Goal: Communication & Community: Share content

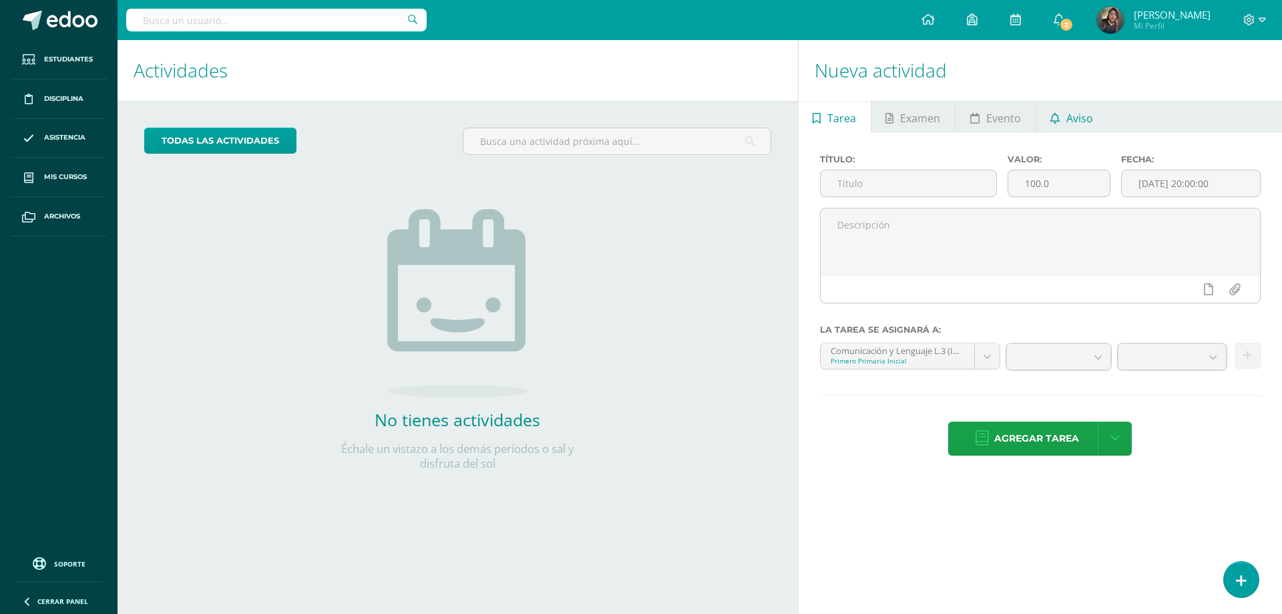
click at [1069, 120] on span "Aviso" at bounding box center [1079, 118] width 27 height 32
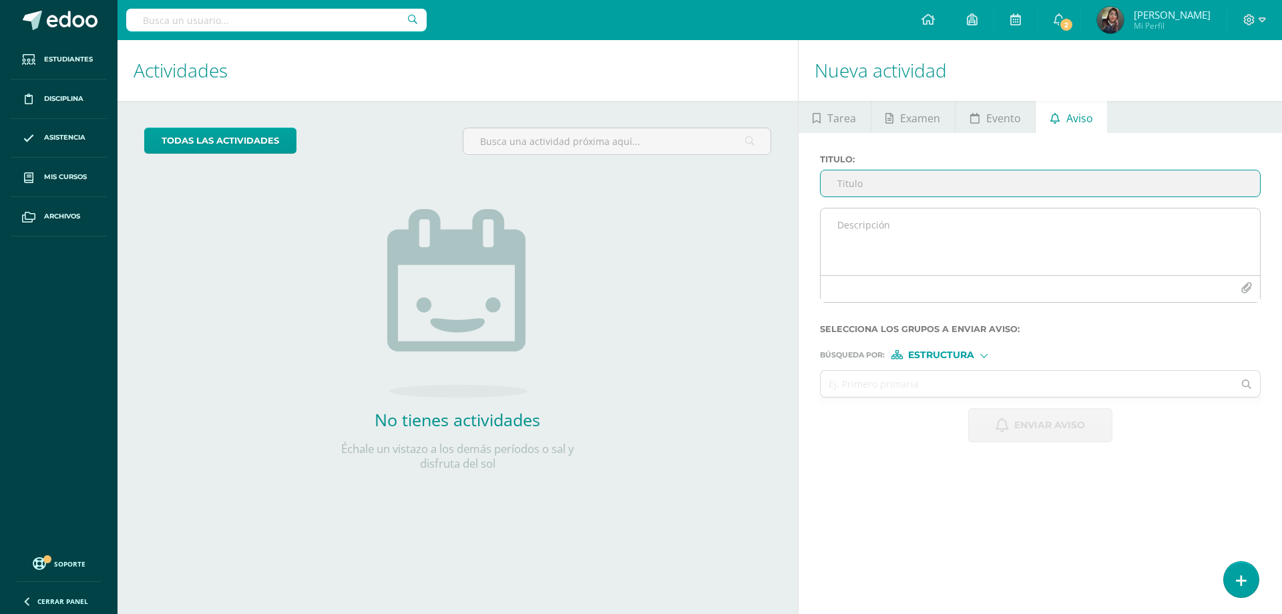
click at [941, 225] on textarea at bounding box center [1040, 241] width 439 height 67
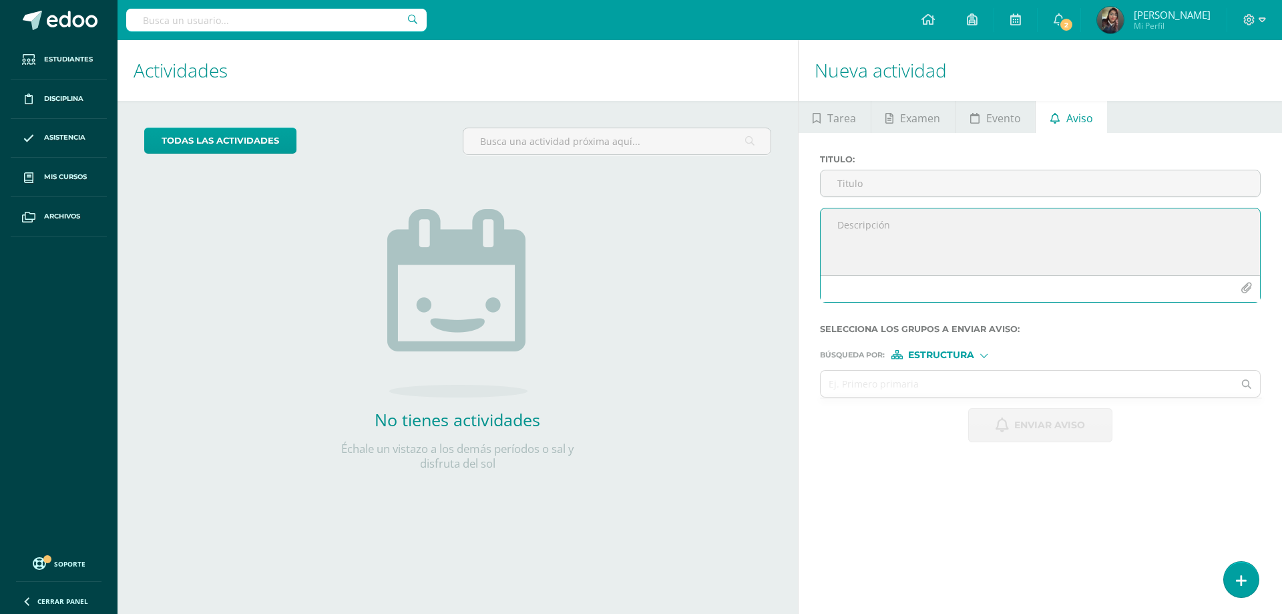
paste textarea "Estimados Padres de Familia y [PERSON_NAME], gusto en saludarlos. Por este medi…"
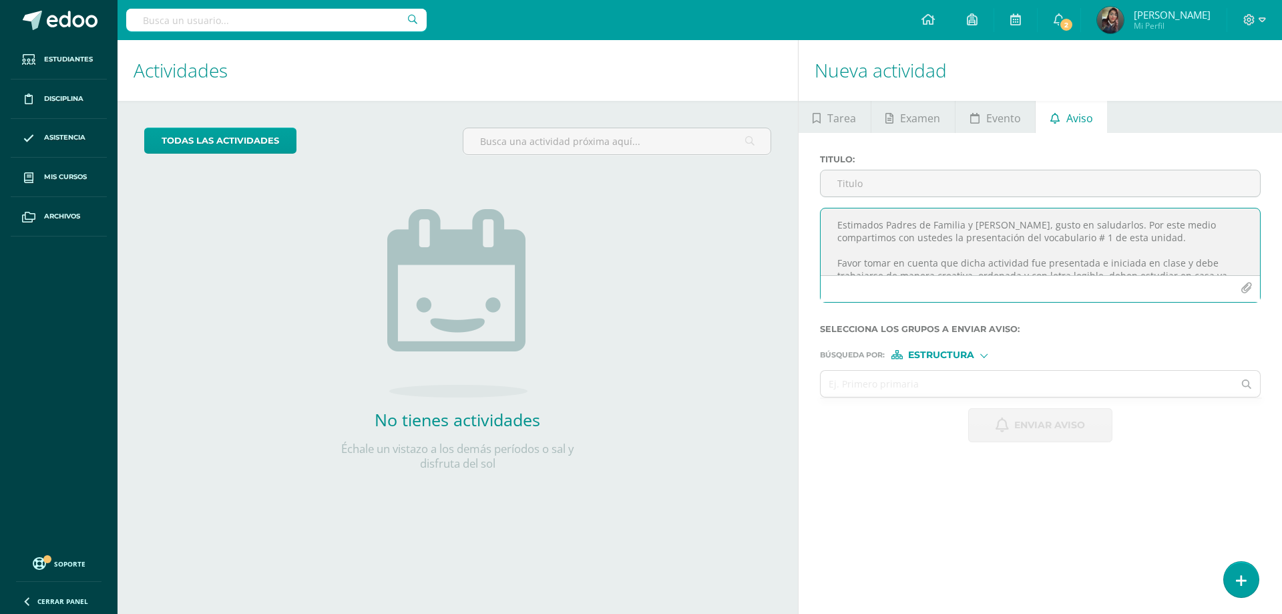
type textarea "Estimados Padres de Familia y [PERSON_NAME], gusto en saludarlos. Por este medi…"
click at [905, 174] on input "Titulo :" at bounding box center [1040, 183] width 439 height 26
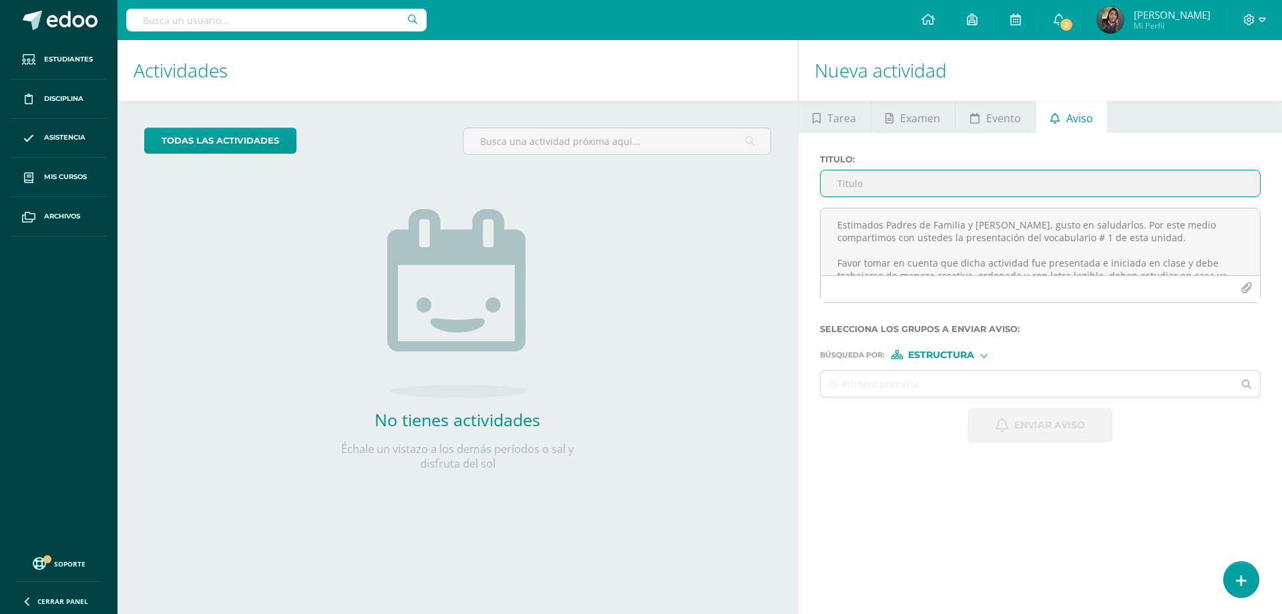
paste input "Vocabulary #1 unit 4"
type input "Vocabulary #1 unit 4"
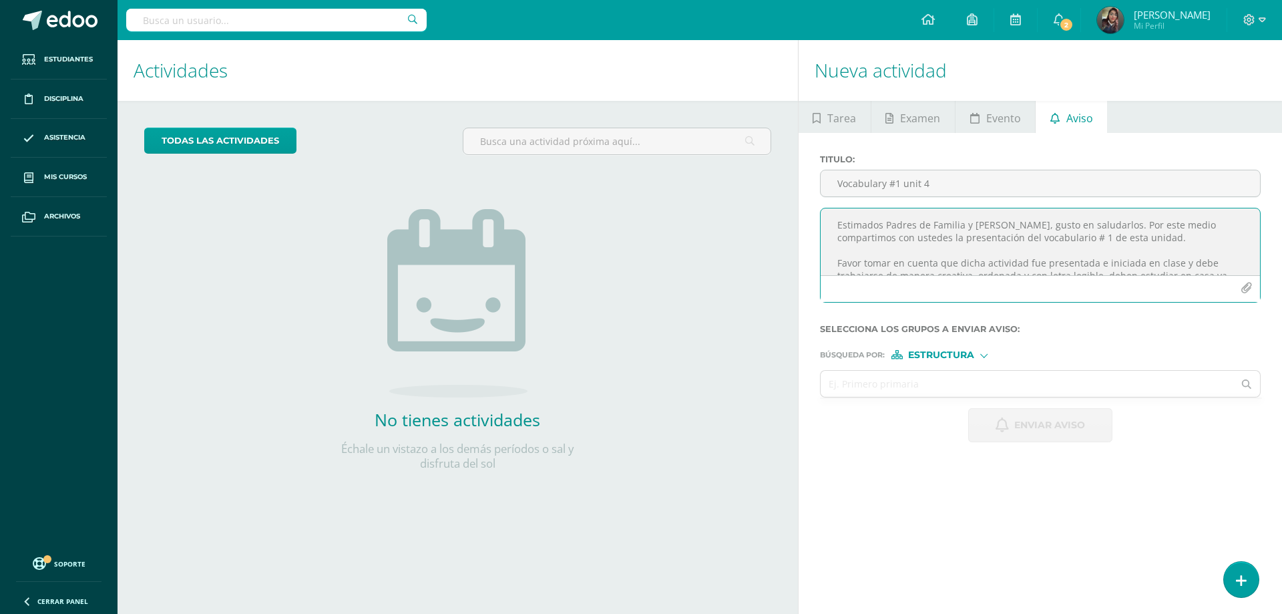
click at [1247, 286] on icon "button" at bounding box center [1246, 287] width 11 height 11
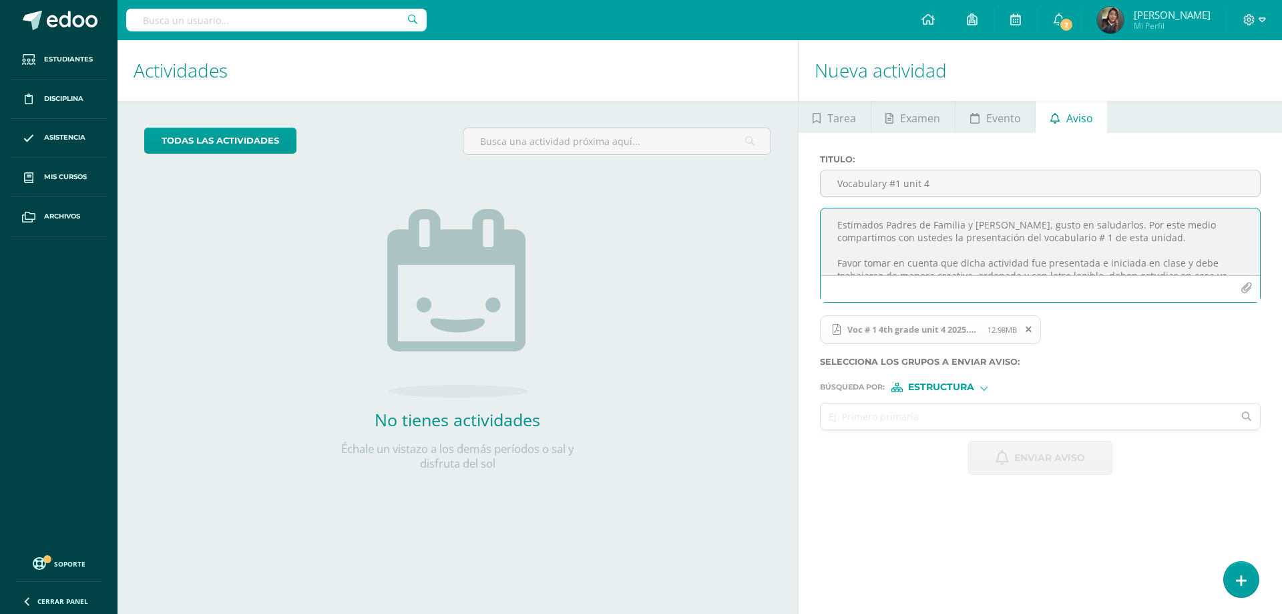
click at [879, 417] on input "text" at bounding box center [1027, 416] width 413 height 26
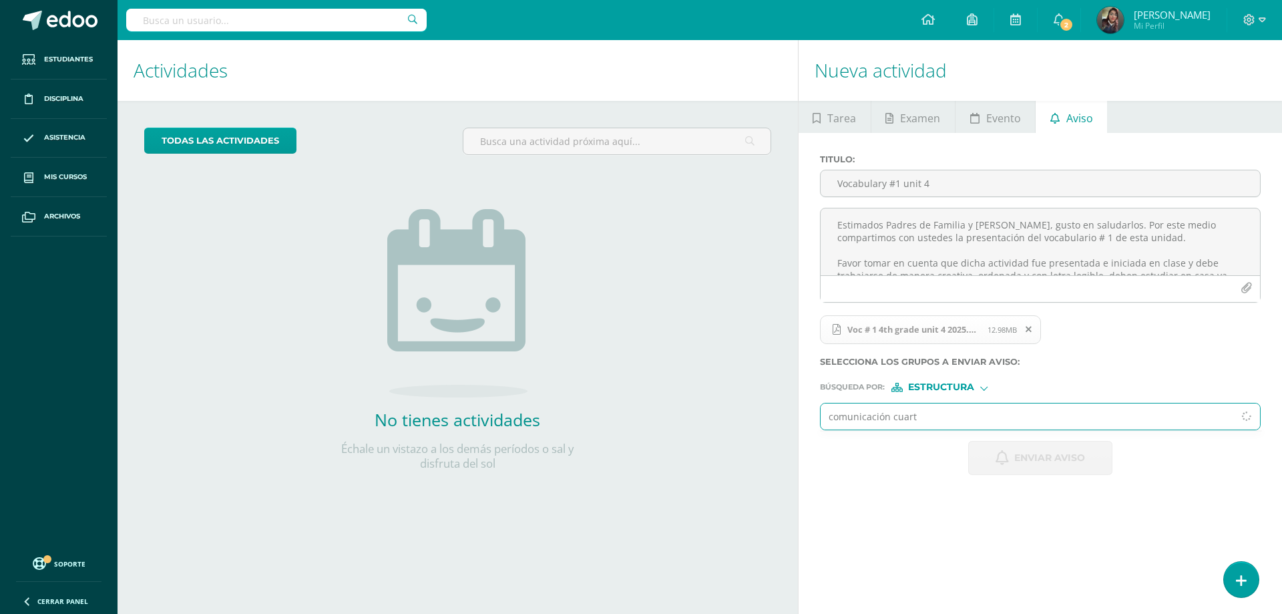
type input "comunicación cuarto"
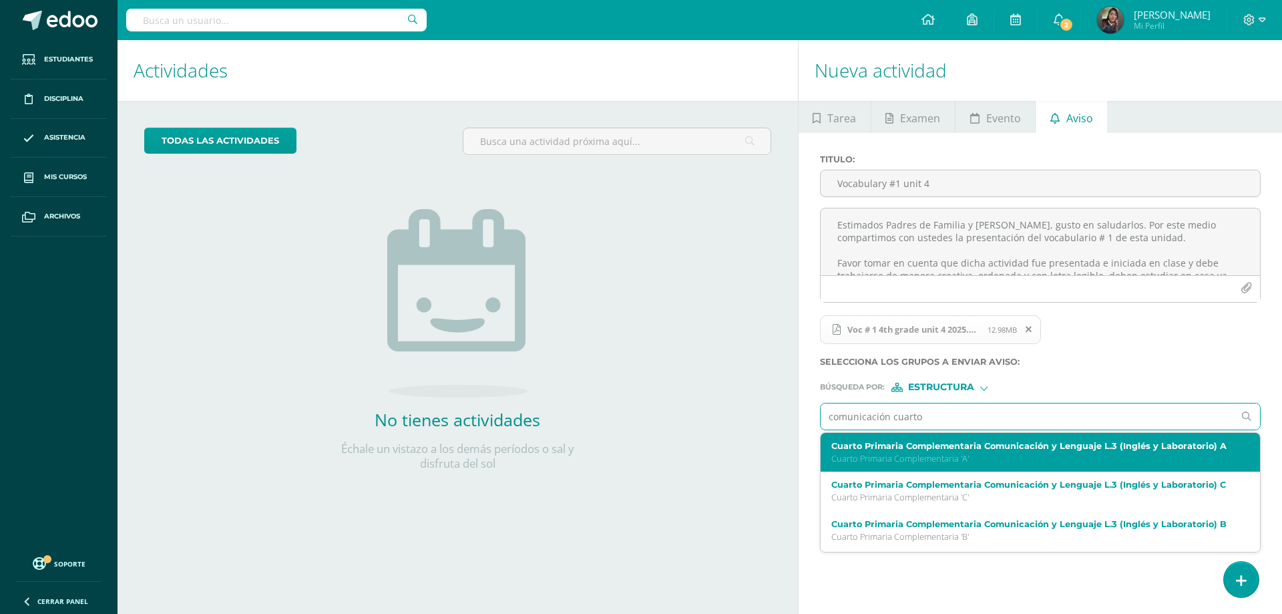
click at [978, 463] on p "Cuarto Primaria Complementaria 'A'" at bounding box center [1031, 458] width 400 height 11
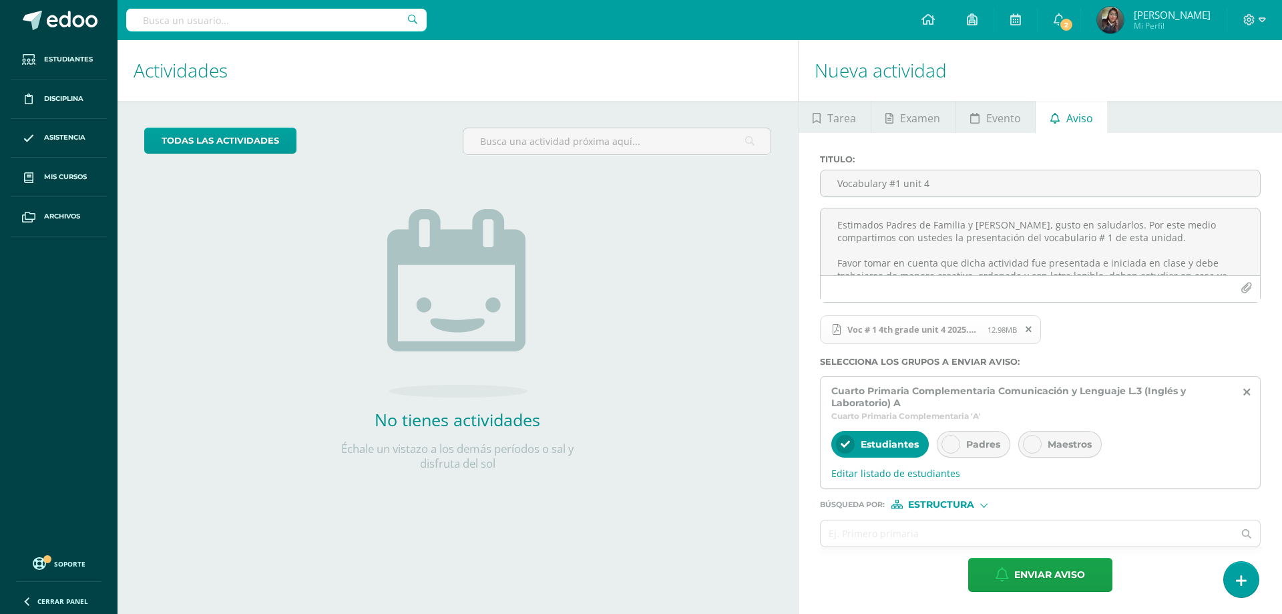
click at [949, 440] on icon at bounding box center [950, 443] width 9 height 9
click at [919, 471] on span "Editar listado de estudiantes" at bounding box center [1040, 473] width 418 height 13
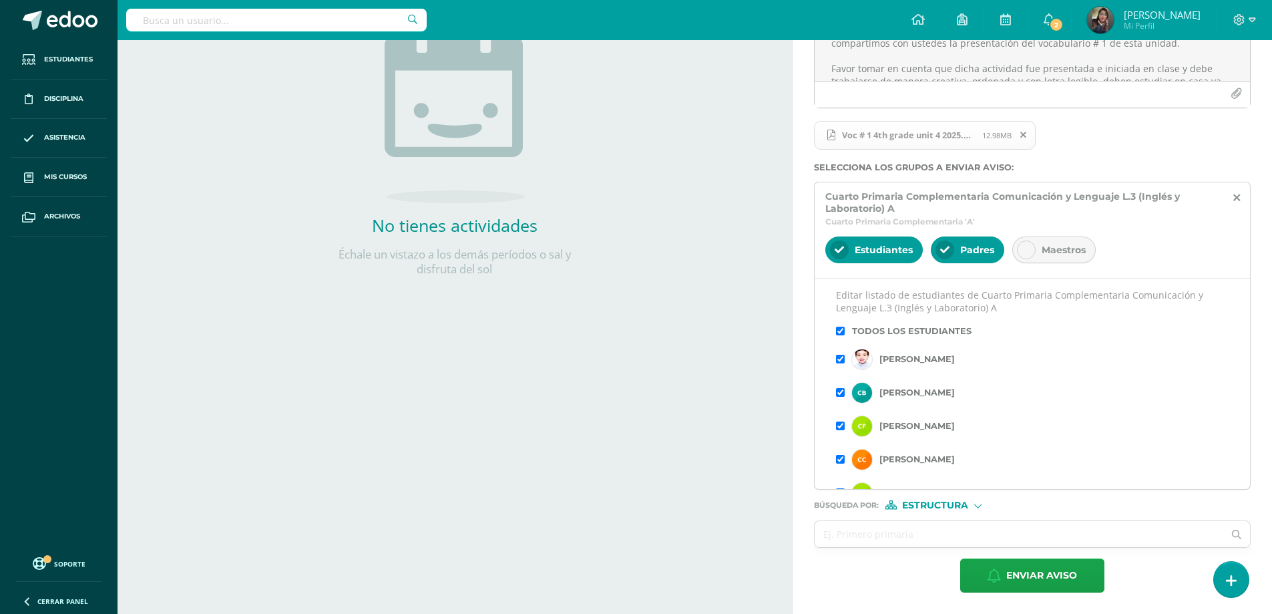
click at [842, 332] on input "checkbox" at bounding box center [840, 331] width 9 height 9
click at [840, 457] on input "checkbox" at bounding box center [840, 459] width 9 height 9
click at [842, 423] on input "checkbox" at bounding box center [840, 425] width 9 height 9
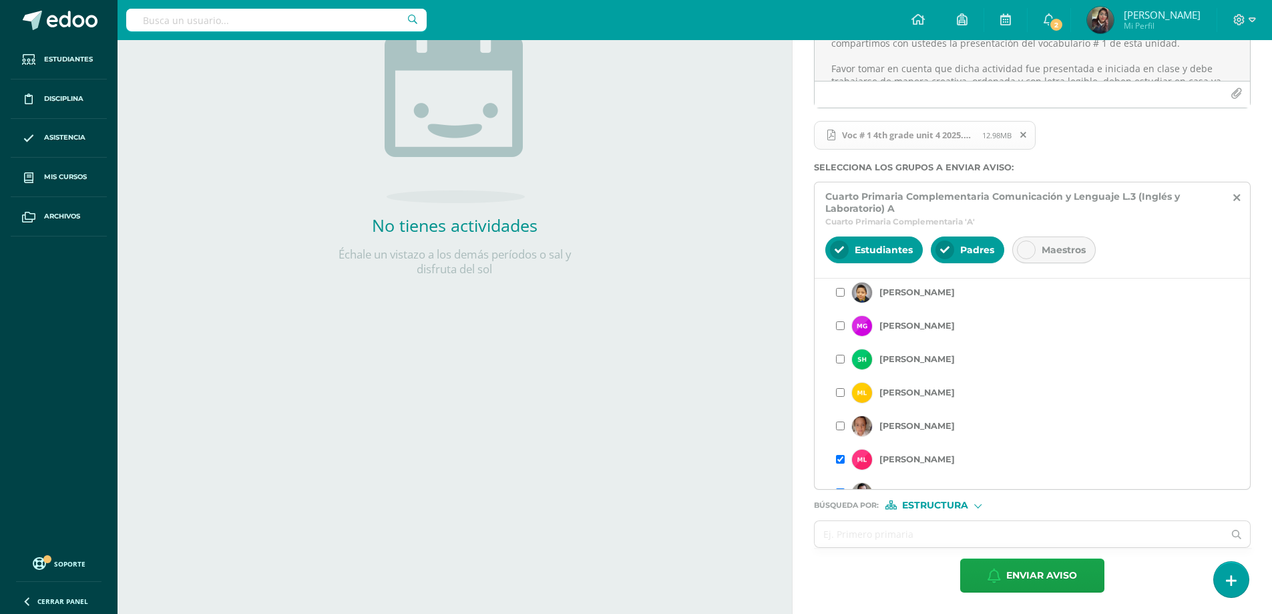
scroll to position [534, 0]
click at [843, 393] on input "checkbox" at bounding box center [840, 392] width 9 height 9
click at [840, 359] on input "checkbox" at bounding box center [840, 359] width 9 height 9
click at [842, 391] on input "checkbox" at bounding box center [840, 392] width 9 height 9
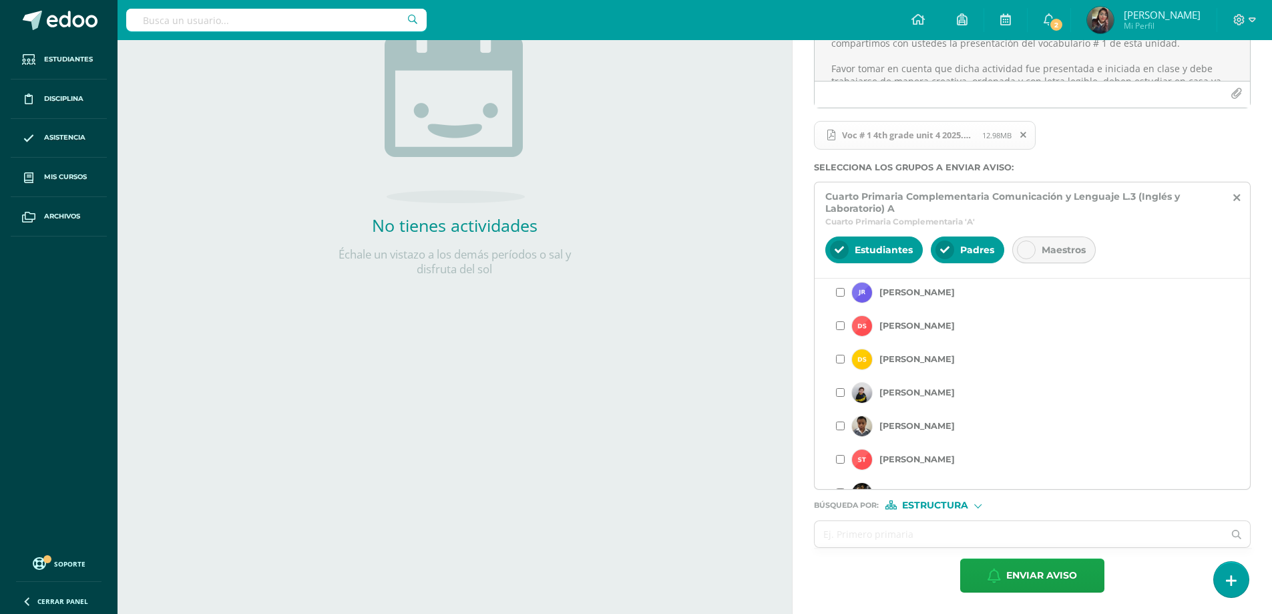
scroll to position [735, 0]
click at [840, 327] on input "checkbox" at bounding box center [840, 325] width 9 height 9
click at [841, 292] on input "checkbox" at bounding box center [840, 292] width 9 height 9
click at [905, 534] on input "text" at bounding box center [1019, 534] width 409 height 26
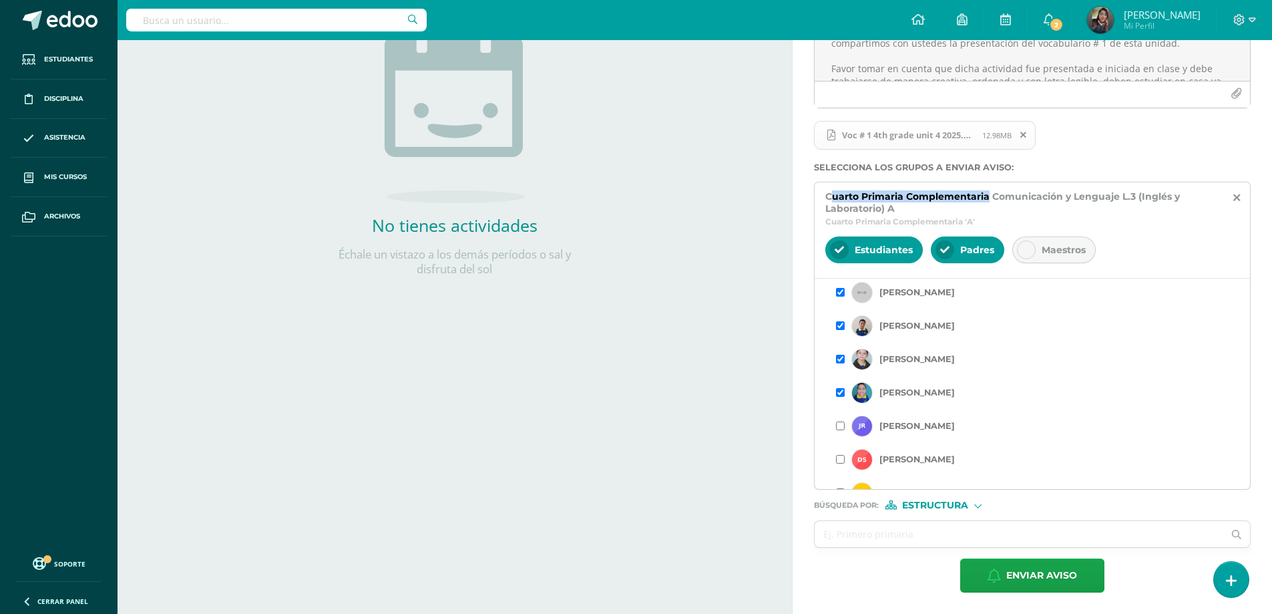
drag, startPoint x: 988, startPoint y: 193, endPoint x: 832, endPoint y: 192, distance: 155.6
click at [832, 192] on span "Cuarto Primaria Complementaria Comunicación y Lenguaje L.3 (Inglés y Laboratori…" at bounding box center [1023, 202] width 397 height 24
drag, startPoint x: 1064, startPoint y: 195, endPoint x: 823, endPoint y: 202, distance: 241.8
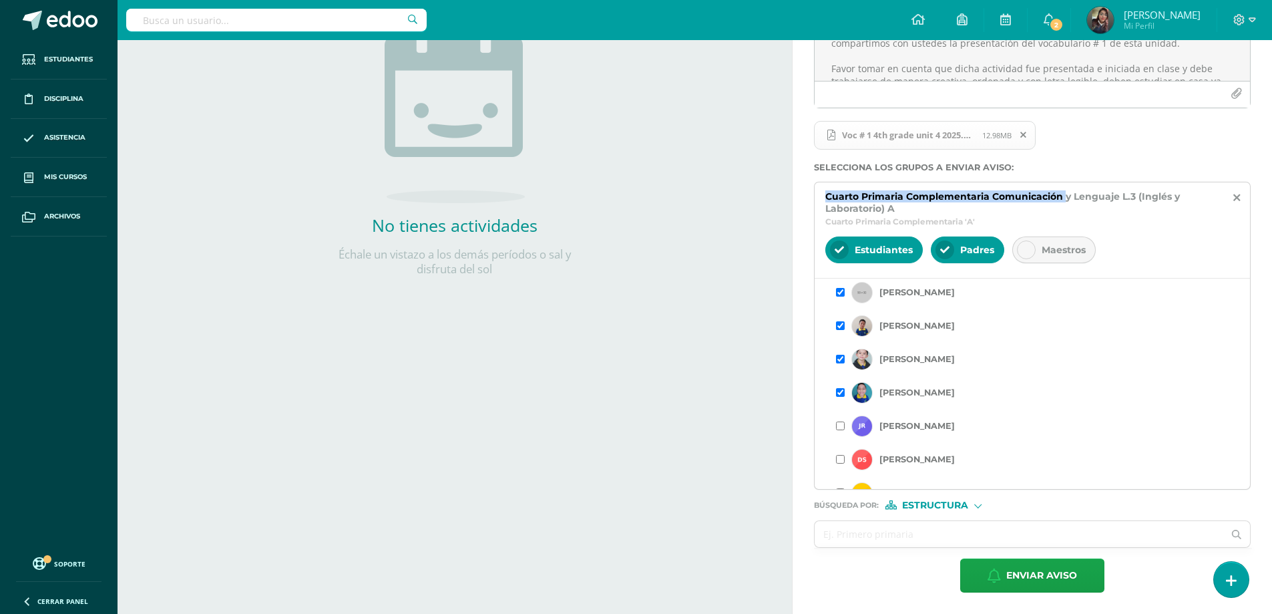
click at [823, 202] on div "Cuarto Primaria Complementaria Comunicación y Lenguaje L.3 (Inglés y Laboratori…" at bounding box center [1032, 336] width 437 height 308
copy span "Cuarto Primaria Complementaria Comunicación"
click at [932, 536] on input "text" at bounding box center [1019, 534] width 409 height 26
paste input "Cuarto Primaria Complementaria Comunicación"
type input "Cuarto Primaria Complementaria Comunicación"
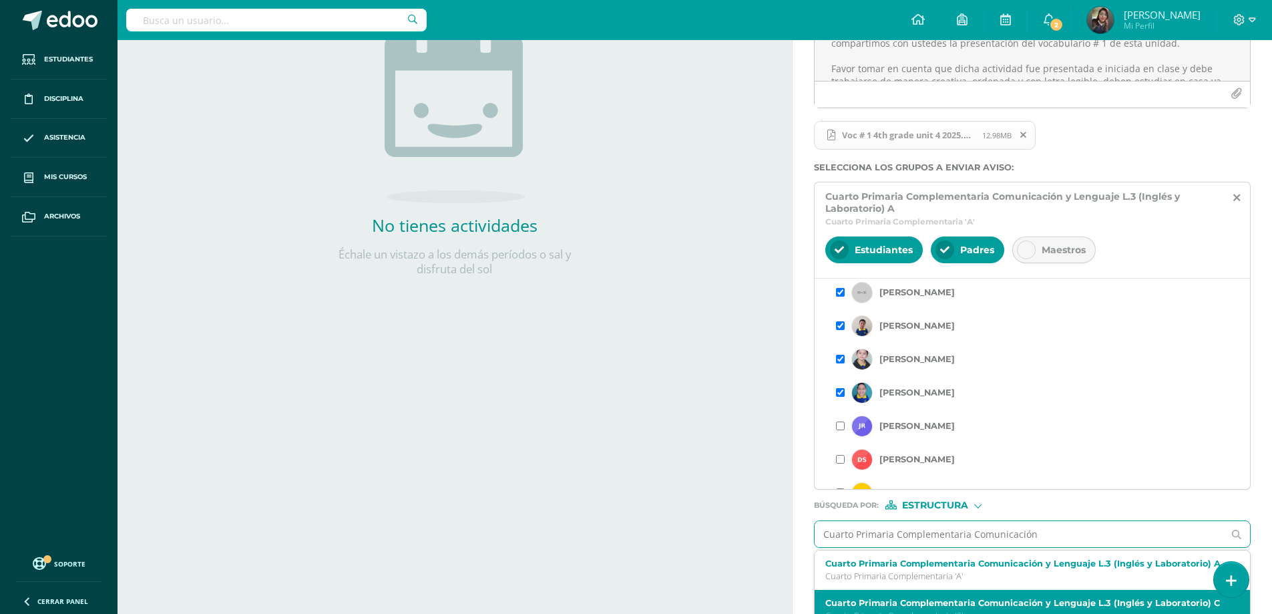
click at [929, 599] on label "Cuarto Primaria Complementaria Comunicación y Lenguaje L.3 (Inglés y Laboratori…" at bounding box center [1023, 603] width 396 height 10
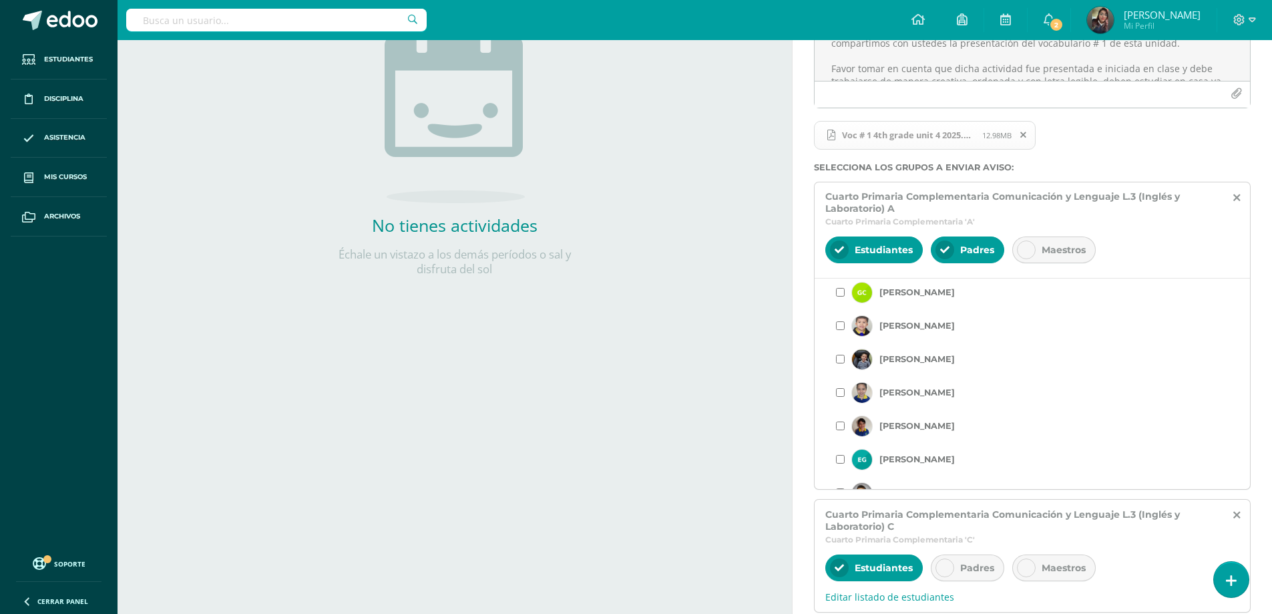
scroll to position [317, 0]
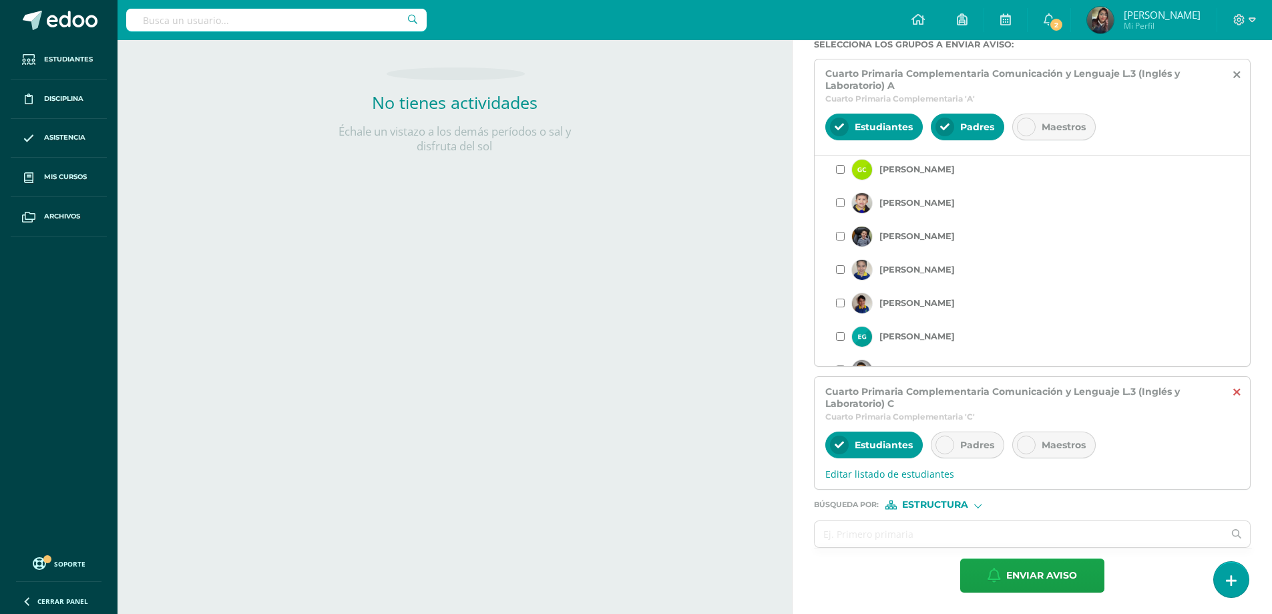
click at [1233, 390] on icon at bounding box center [1236, 392] width 7 height 11
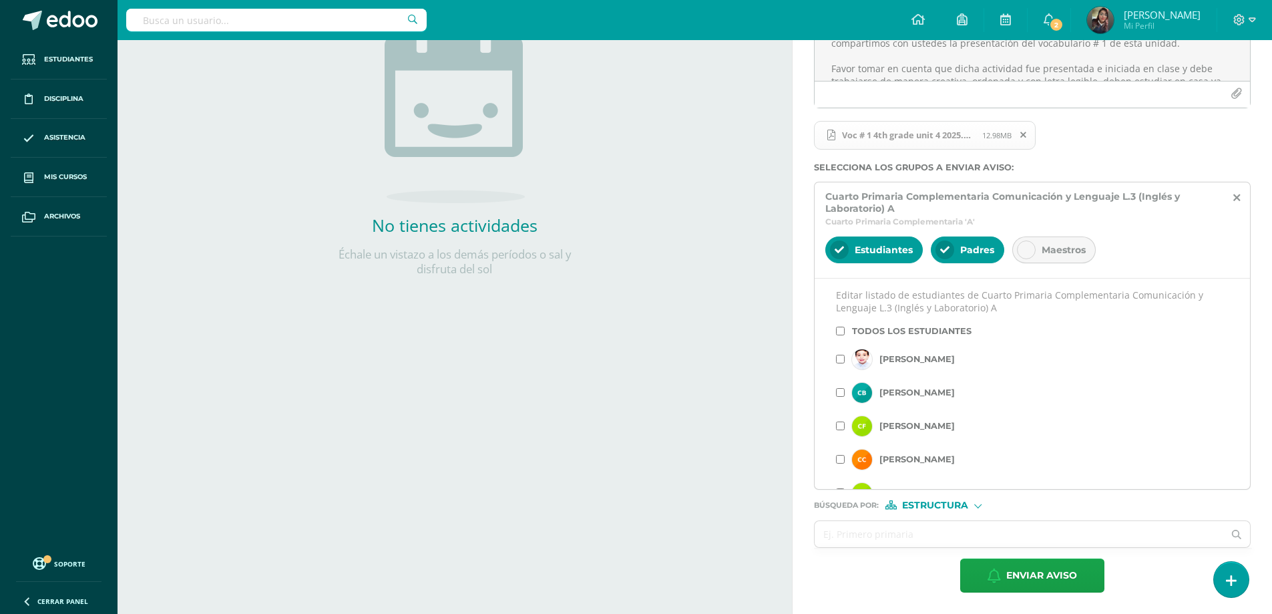
scroll to position [194, 0]
click at [968, 536] on input "text" at bounding box center [1019, 534] width 409 height 26
paste input "Cuarto Primaria Complementaria Comunicación"
type input "Cuarto Primaria Complementaria Comunicación"
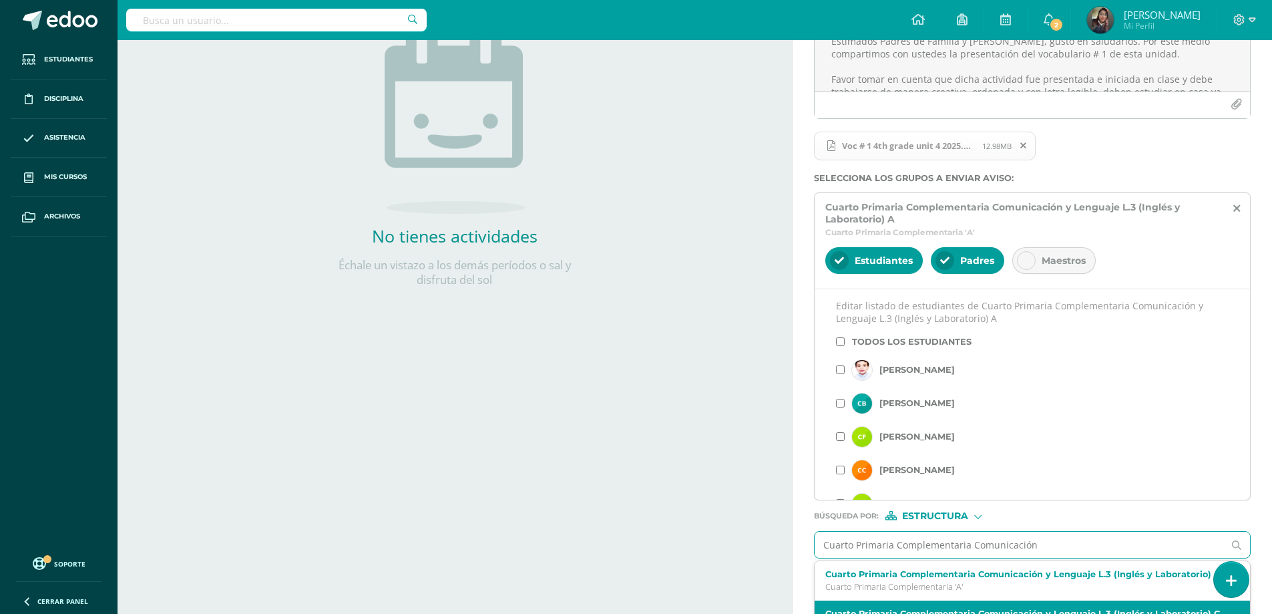
scroll to position [250, 0]
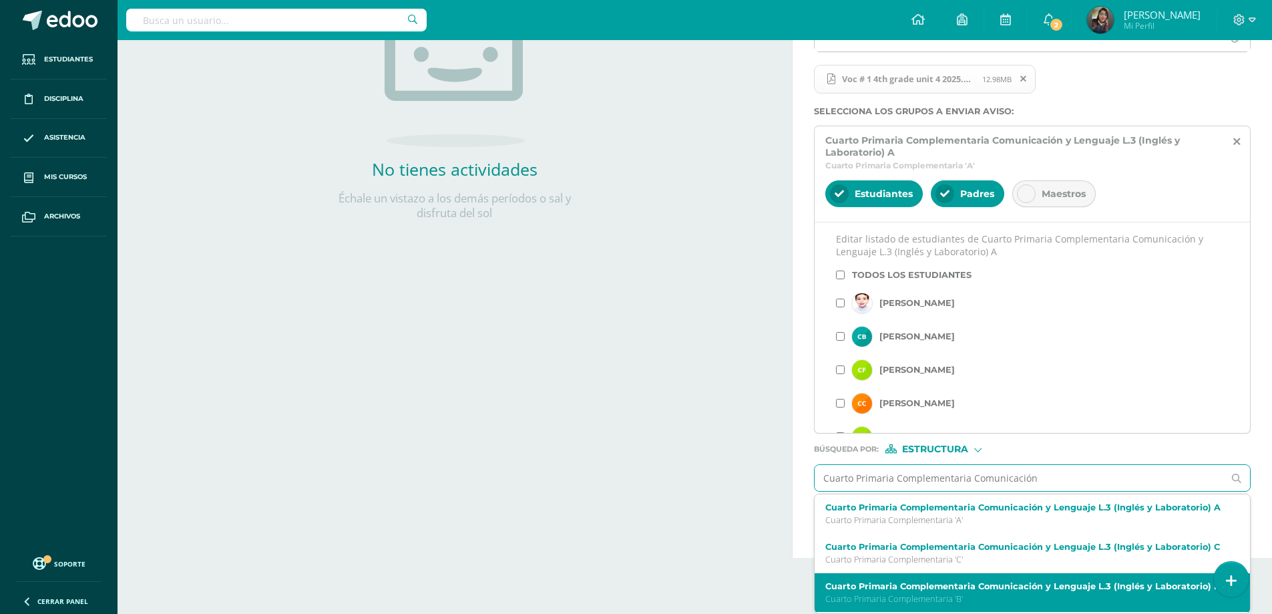
click at [969, 586] on label "Cuarto Primaria Complementaria Comunicación y Lenguaje L.3 (Inglés y Laboratori…" at bounding box center [1023, 586] width 396 height 10
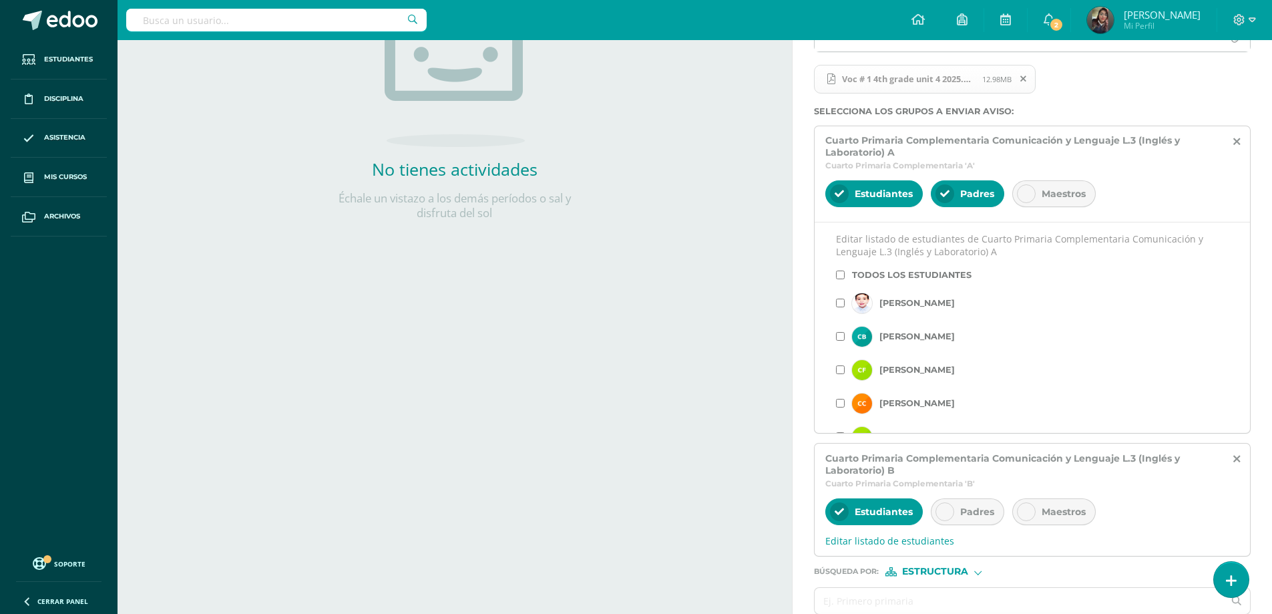
click at [949, 513] on icon at bounding box center [944, 511] width 9 height 9
click at [938, 540] on span "Editar listado de estudiantes" at bounding box center [1032, 540] width 414 height 13
click at [841, 587] on div "Todos los estudiantes" at bounding box center [1032, 592] width 393 height 23
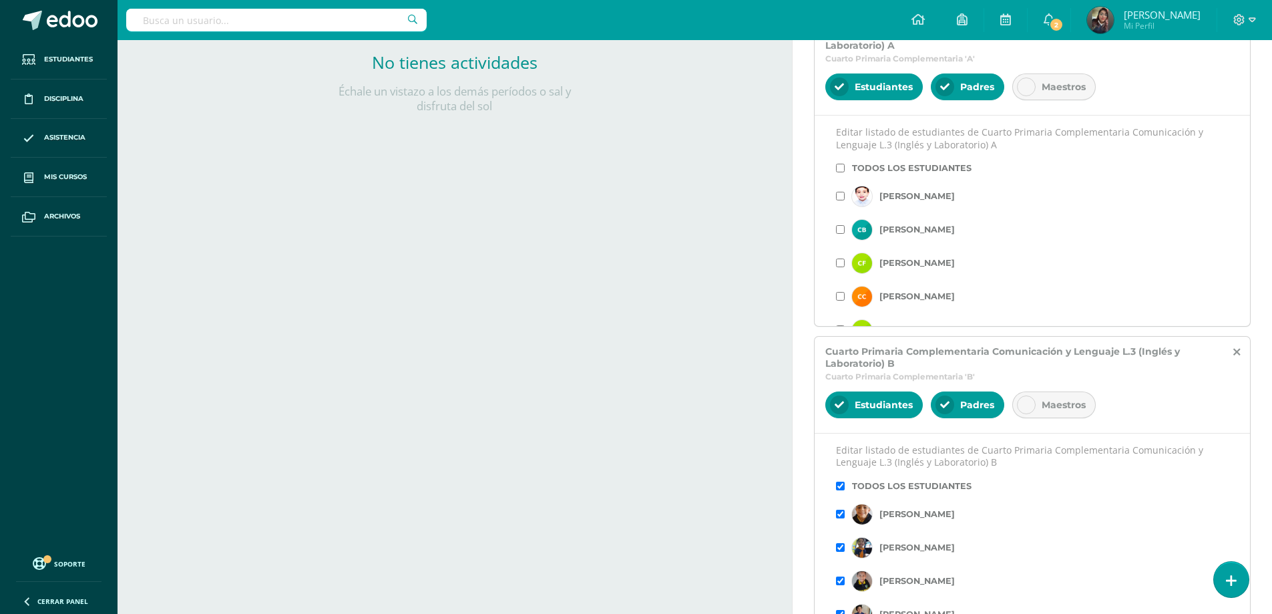
scroll to position [512, 0]
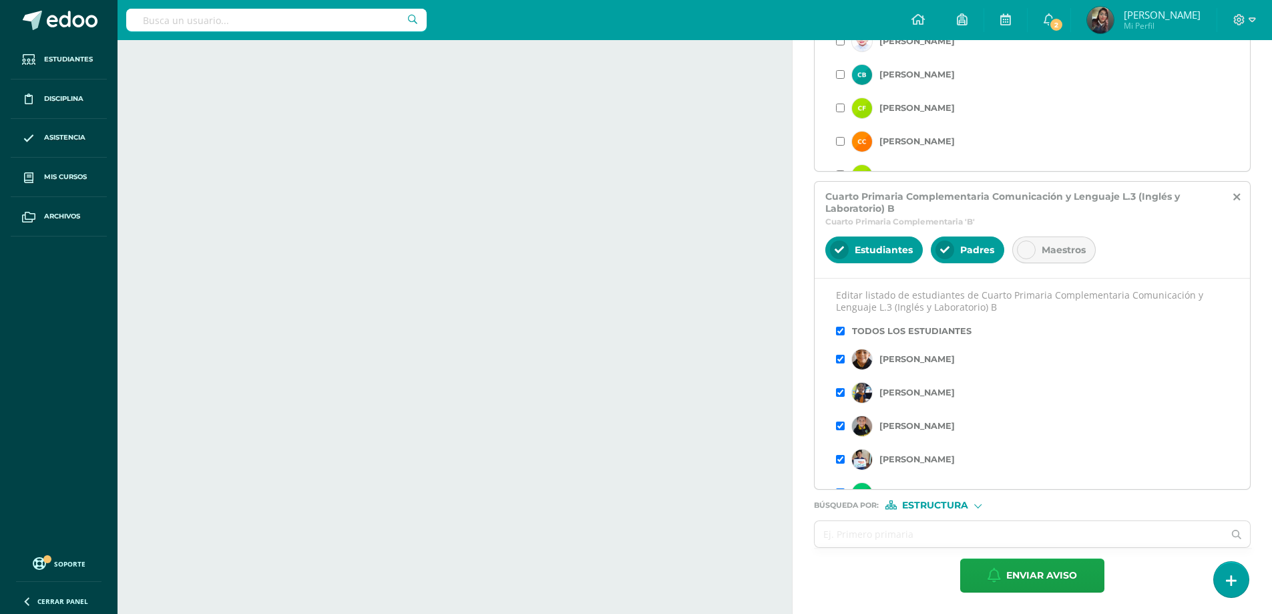
click at [843, 327] on input "checkbox" at bounding box center [840, 331] width 9 height 9
click at [840, 361] on input "checkbox" at bounding box center [840, 359] width 9 height 9
click at [841, 324] on input "checkbox" at bounding box center [840, 325] width 9 height 9
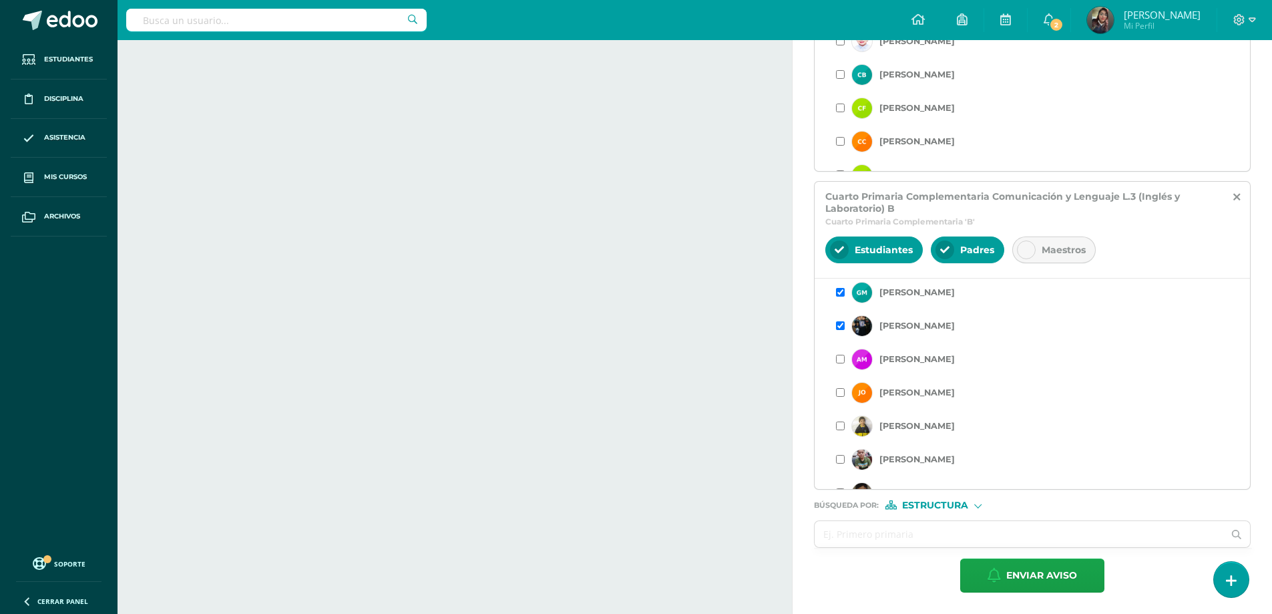
click at [840, 360] on input "checkbox" at bounding box center [840, 359] width 9 height 9
click at [839, 395] on input "checkbox" at bounding box center [840, 392] width 9 height 9
click at [838, 361] on input "checkbox" at bounding box center [840, 359] width 9 height 9
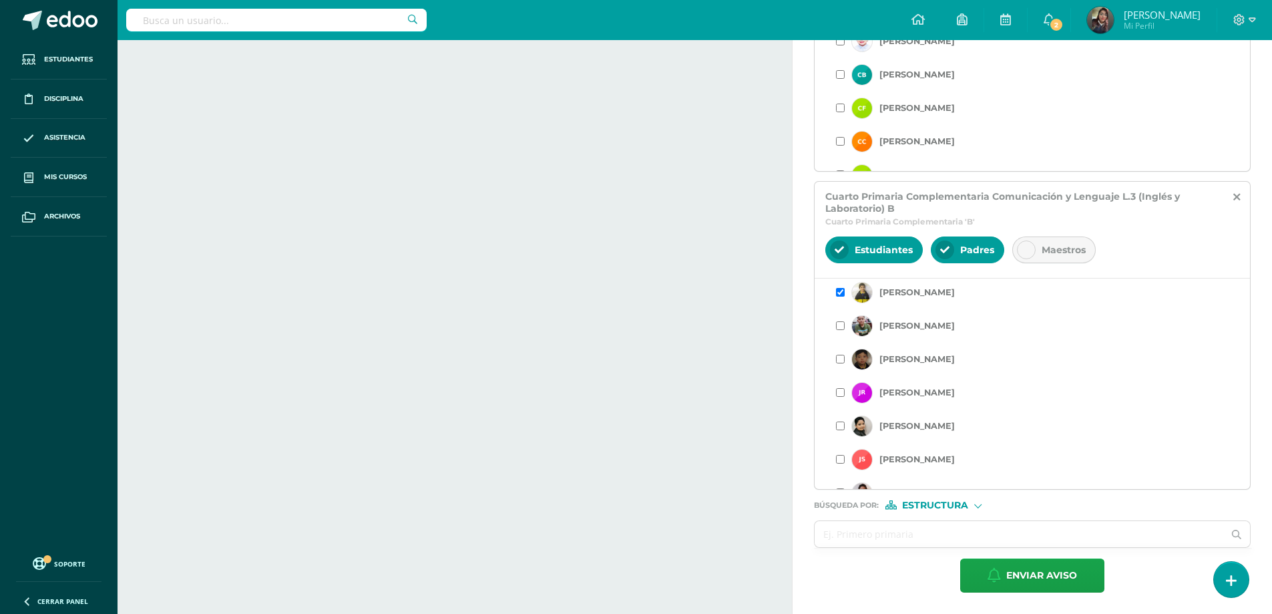
click at [841, 325] on input "checkbox" at bounding box center [840, 325] width 9 height 9
click at [916, 537] on input "text" at bounding box center [1019, 534] width 409 height 26
paste input "Cuarto Primaria Complementaria Comunicación"
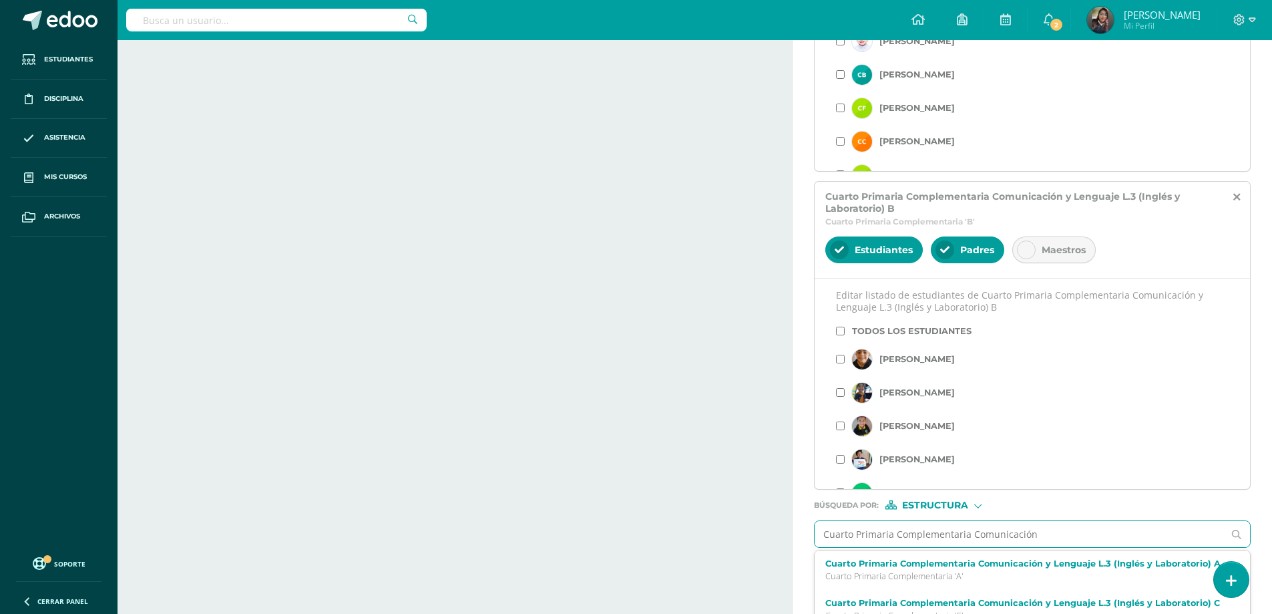
type input "Cuarto Primaria Complementaria Comunicación"
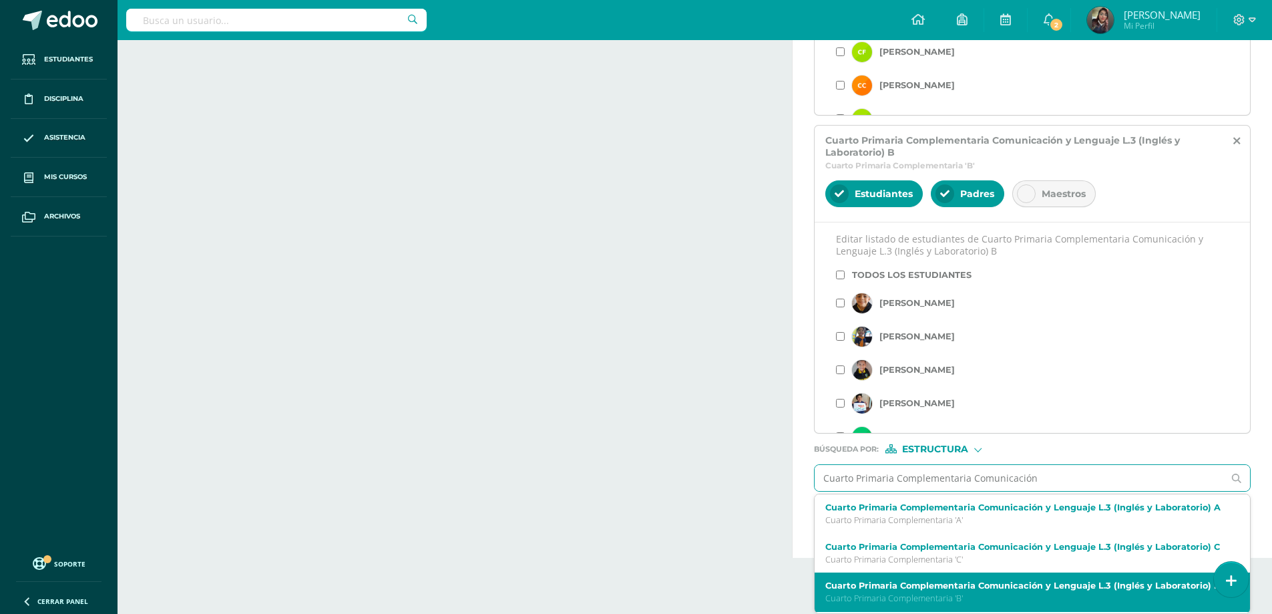
click at [917, 580] on label "Cuarto Primaria Complementaria Comunicación y Lenguaje L.3 (Inglés y Laboratori…" at bounding box center [1023, 585] width 396 height 10
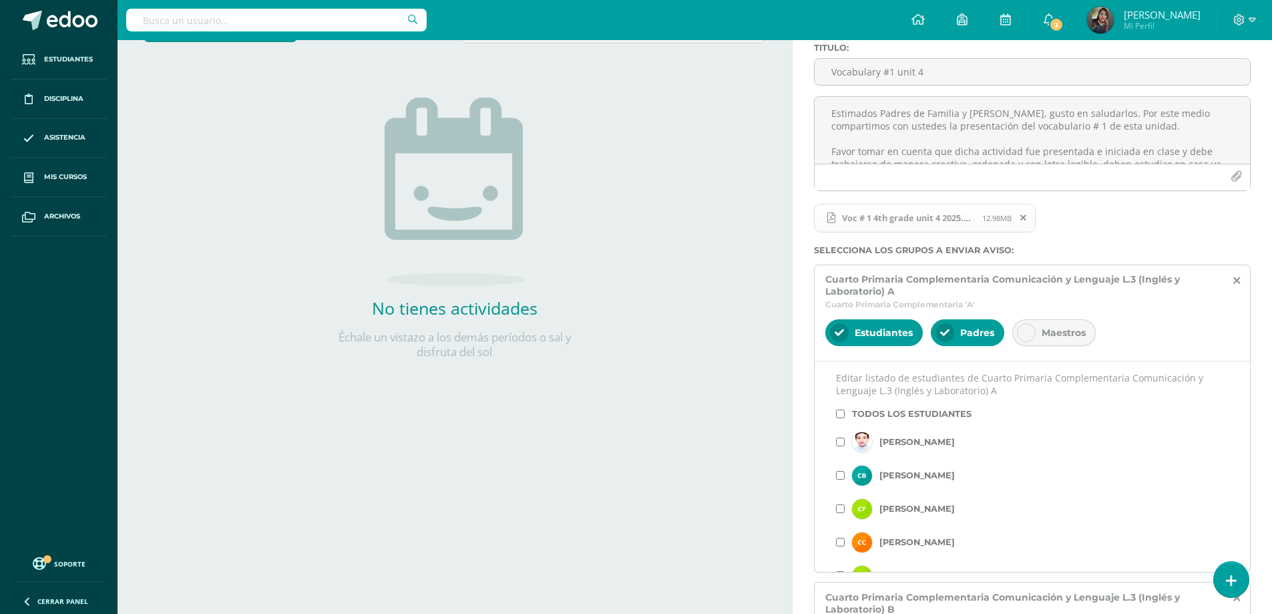
scroll to position [512, 0]
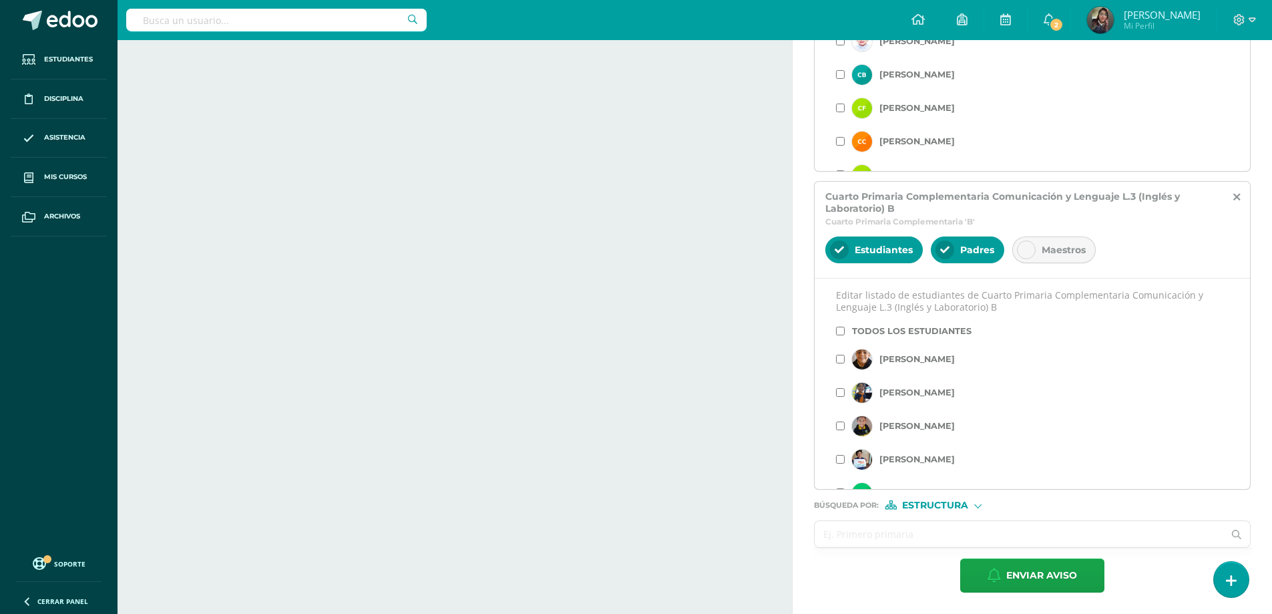
click at [1176, 542] on input "text" at bounding box center [1019, 534] width 409 height 26
paste input "Cuarto Primaria Complementaria Comunicación"
type input "Cuarto Primaria Complementaria Comunicación"
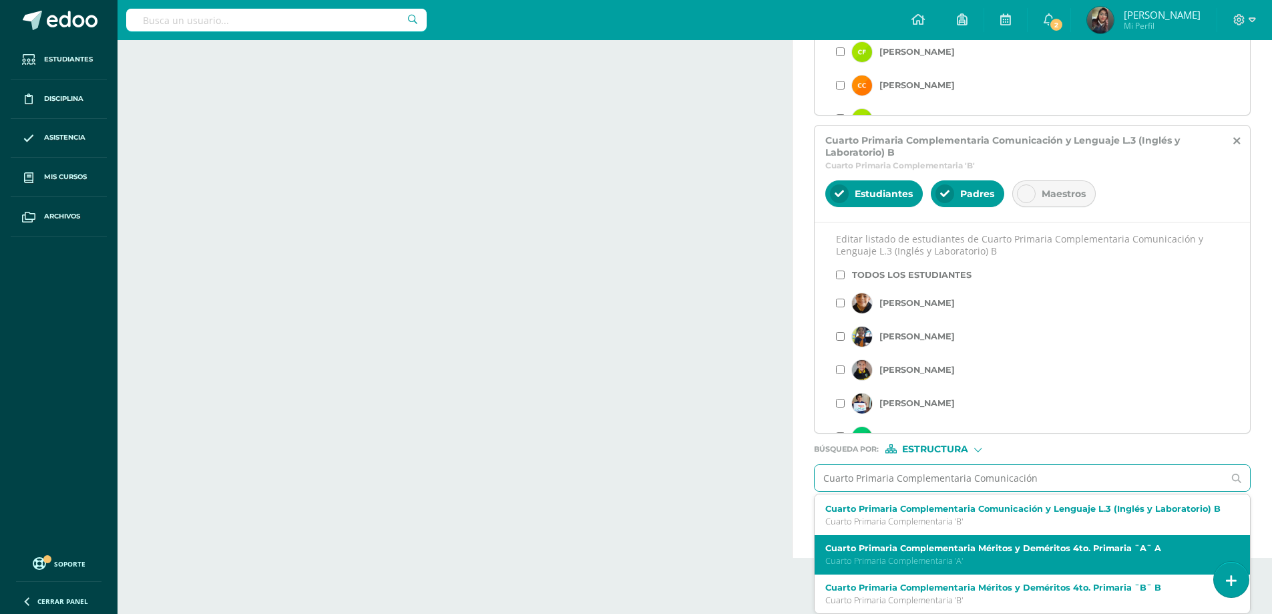
scroll to position [10, 0]
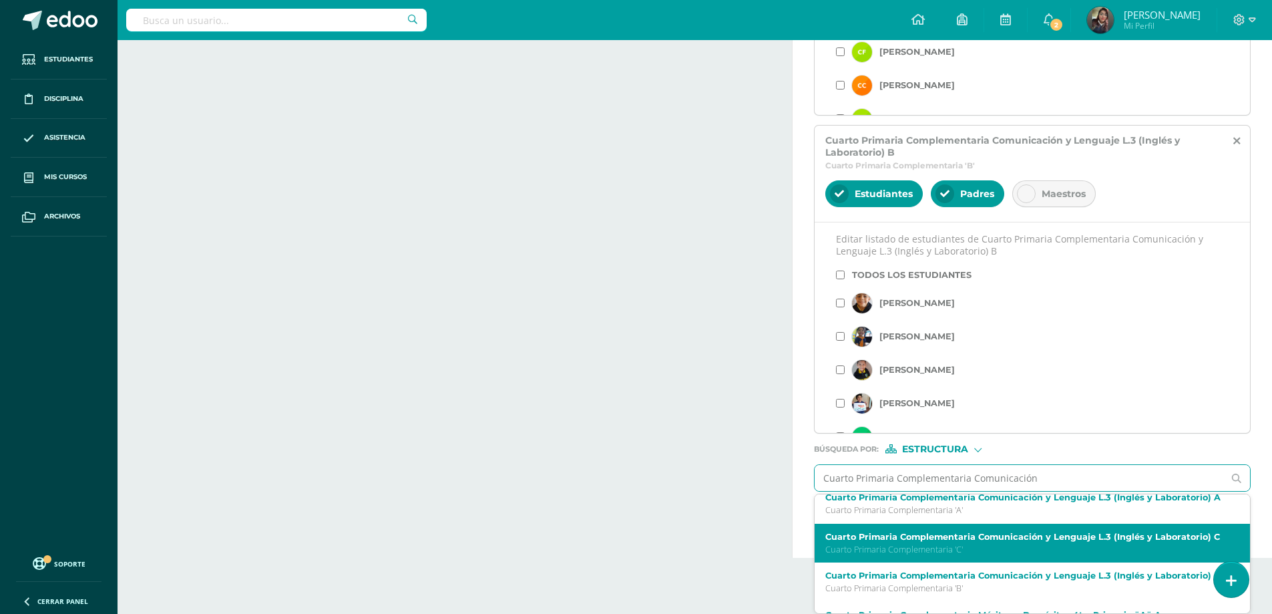
click at [921, 544] on p "Cuarto Primaria Complementaria 'C'" at bounding box center [1023, 549] width 396 height 11
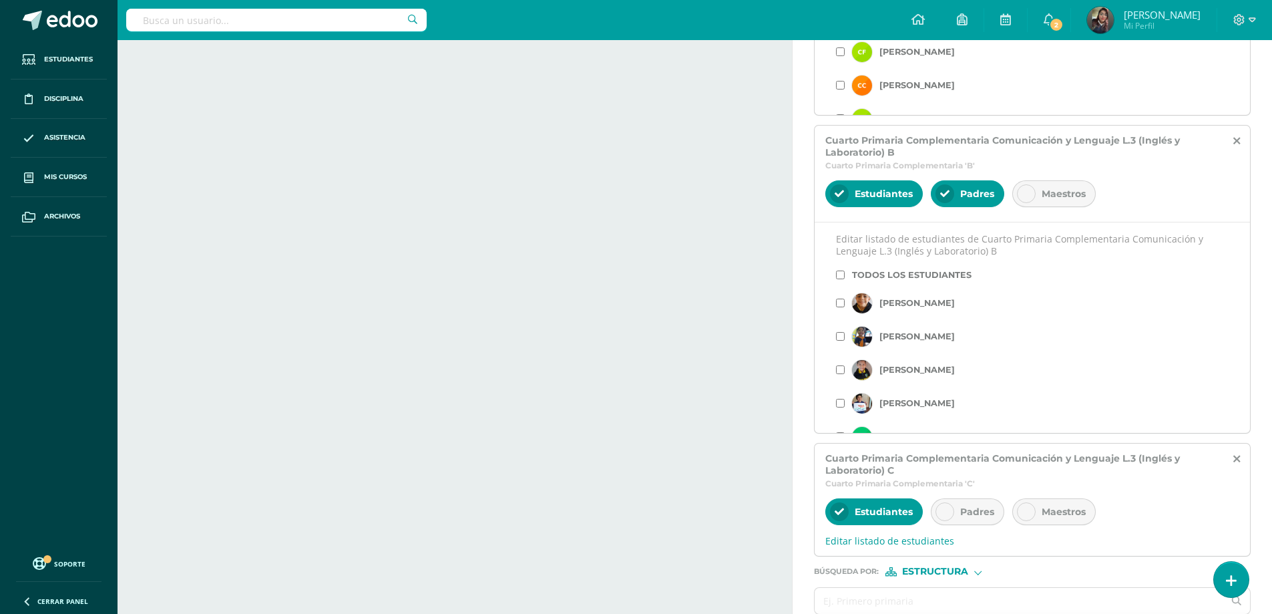
scroll to position [0, 0]
click at [950, 513] on div at bounding box center [944, 511] width 19 height 19
click at [933, 539] on span "Editar listado de estudiantes" at bounding box center [1032, 540] width 414 height 13
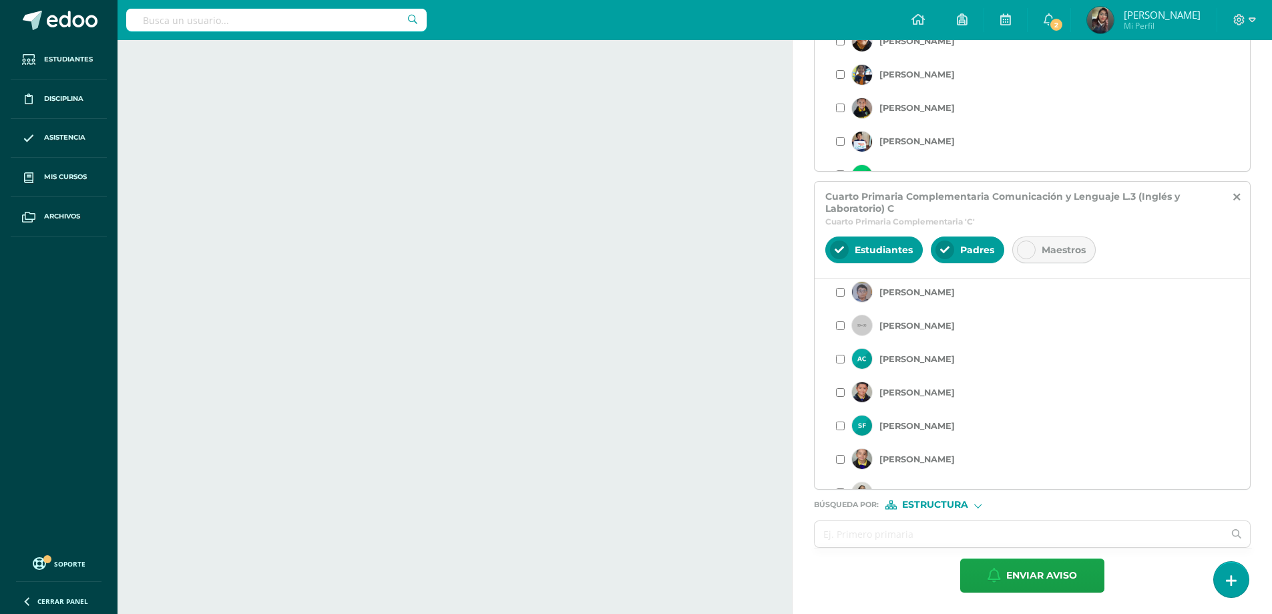
scroll to position [467, 0]
click at [841, 360] on input "checkbox" at bounding box center [840, 359] width 9 height 9
click at [842, 393] on input "checkbox" at bounding box center [840, 392] width 9 height 9
click at [840, 425] on input "checkbox" at bounding box center [840, 425] width 9 height 9
click at [843, 456] on input "checkbox" at bounding box center [840, 459] width 9 height 9
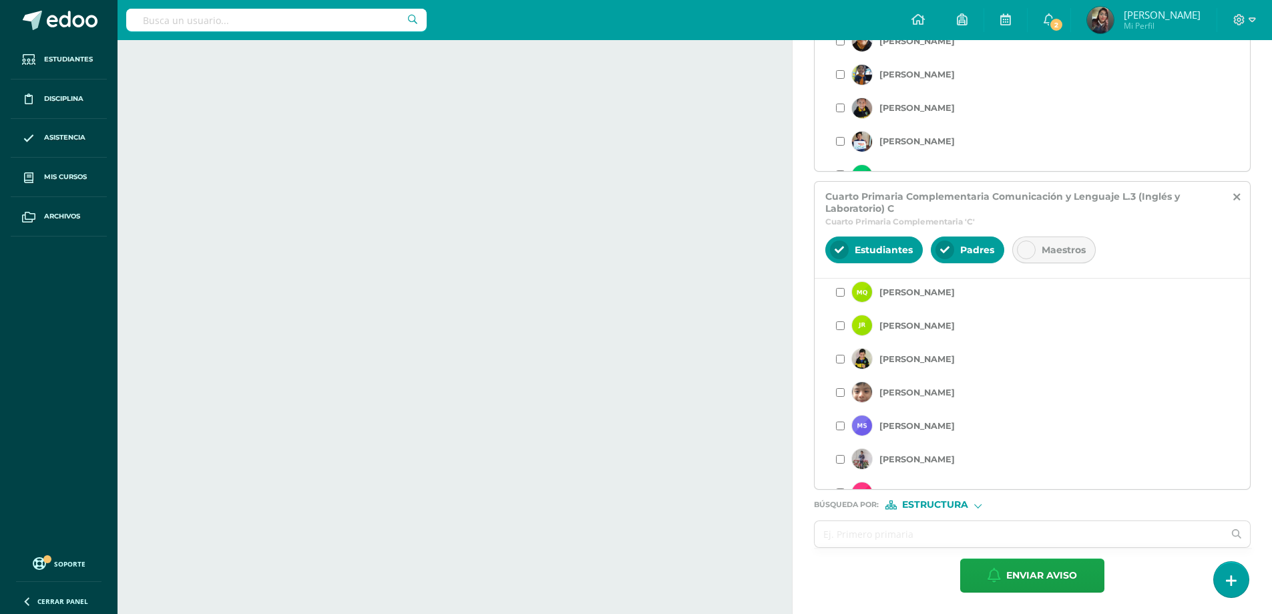
scroll to position [601, 0]
click at [839, 359] on input "checkbox" at bounding box center [840, 359] width 9 height 9
click at [838, 327] on input "checkbox" at bounding box center [840, 325] width 9 height 9
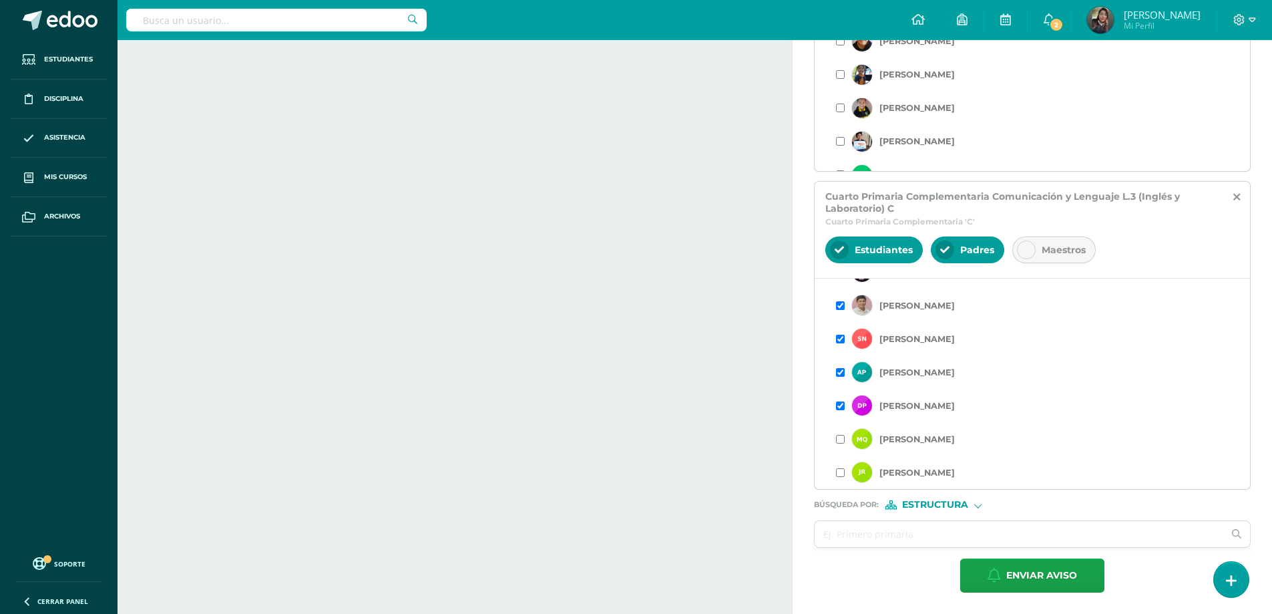
scroll to position [654, 0]
click at [841, 372] on input "checkbox" at bounding box center [840, 372] width 9 height 9
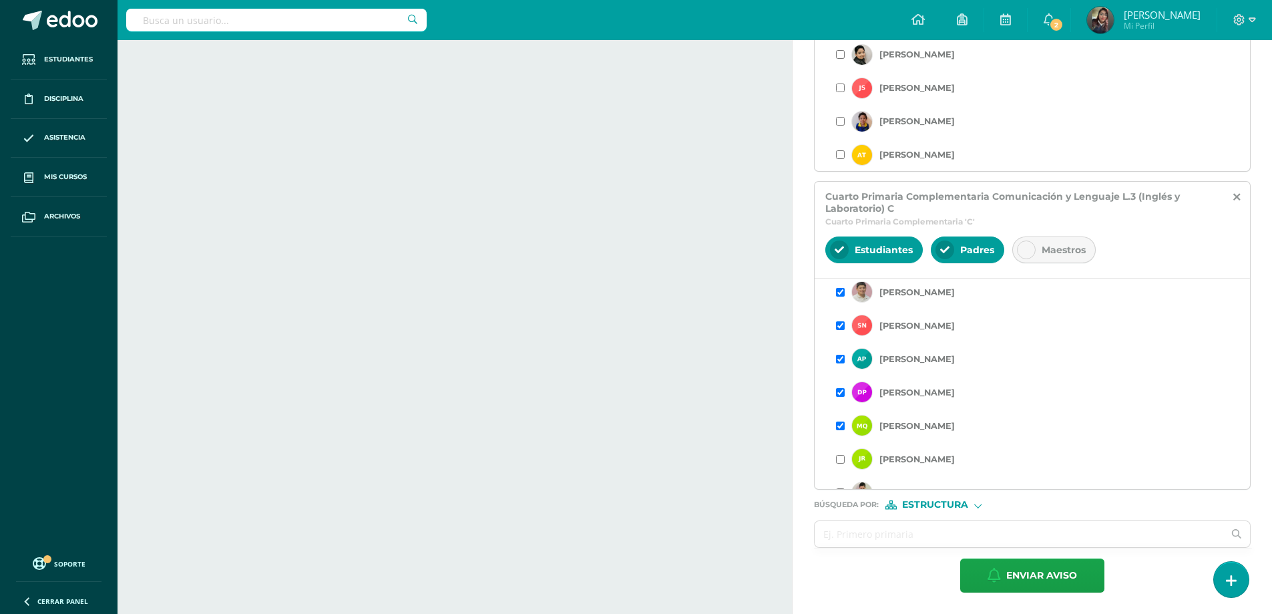
scroll to position [788, 0]
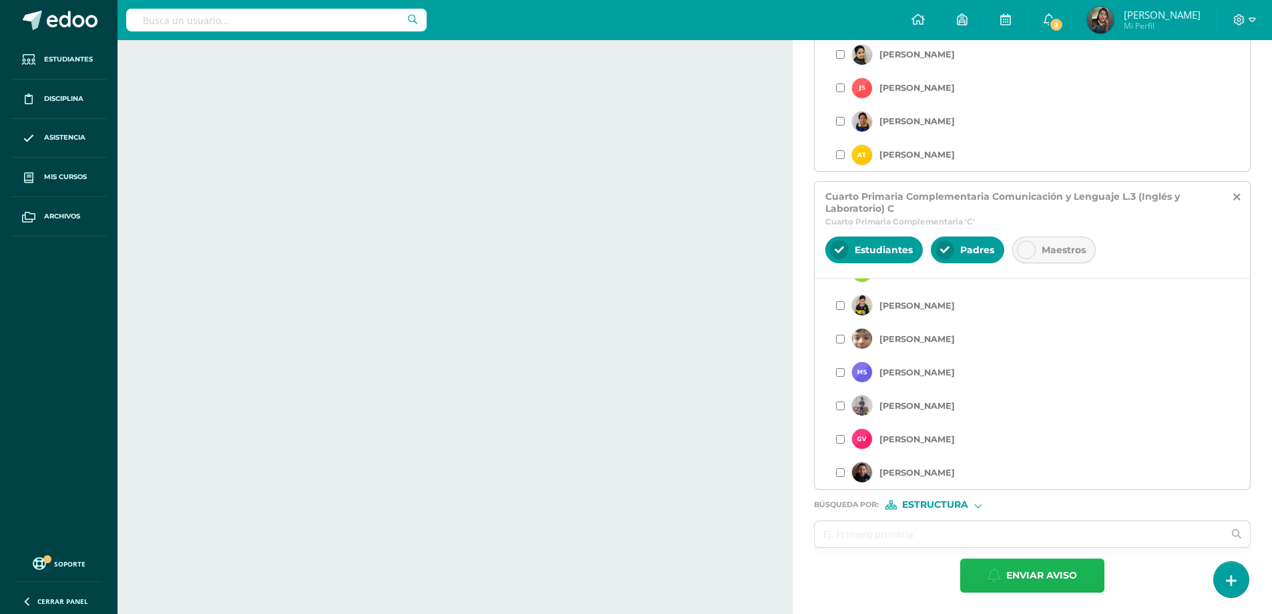
click at [1020, 562] on span "Enviar aviso" at bounding box center [1041, 575] width 71 height 33
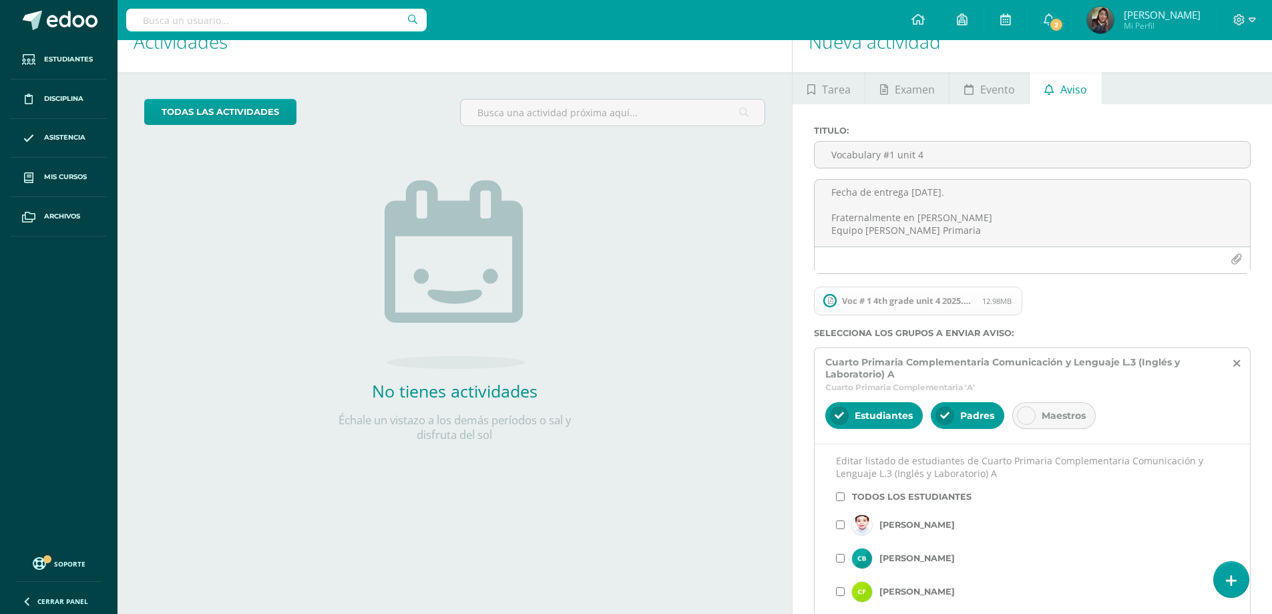
scroll to position [0, 0]
